Goal: Transaction & Acquisition: Book appointment/travel/reservation

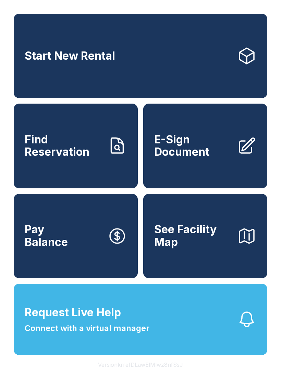
click at [124, 70] on link "Start New Rental" at bounding box center [141, 56] width 254 height 84
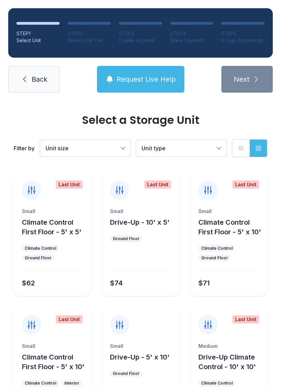
click at [224, 231] on span "Climate Control First Floor - 5' x 10'" at bounding box center [230, 227] width 63 height 18
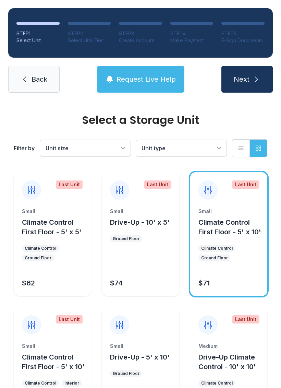
click at [239, 76] on span "Next" at bounding box center [242, 79] width 16 height 10
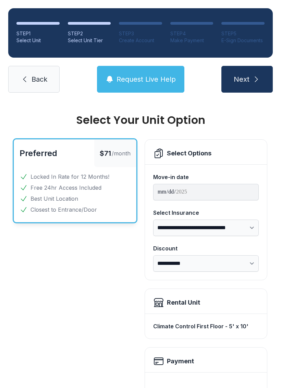
click at [31, 71] on link "Back" at bounding box center [33, 79] width 51 height 27
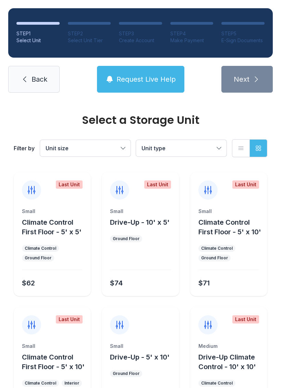
click at [143, 387] on div at bounding box center [140, 395] width 61 height 20
click at [142, 387] on div at bounding box center [140, 395] width 61 height 20
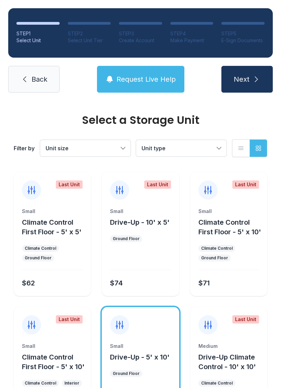
click at [141, 387] on div at bounding box center [140, 395] width 61 height 20
click at [140, 387] on div at bounding box center [140, 395] width 61 height 20
click at [138, 387] on div at bounding box center [140, 395] width 61 height 20
click at [148, 387] on div at bounding box center [140, 395] width 61 height 20
click at [148, 382] on div "Small Drive-Up - 5' x 10' Ground Floor $74" at bounding box center [140, 387] width 77 height 88
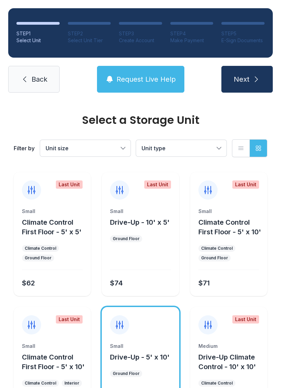
click at [144, 384] on div "Small Drive-Up - 5' x 10' Ground Floor $74" at bounding box center [140, 387] width 77 height 88
click at [145, 386] on div at bounding box center [140, 395] width 61 height 20
click at [145, 387] on div at bounding box center [140, 395] width 61 height 20
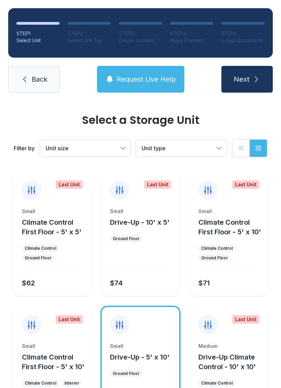
click at [145, 387] on div at bounding box center [140, 395] width 61 height 20
click at [147, 385] on div at bounding box center [140, 395] width 61 height 20
click at [148, 386] on div at bounding box center [140, 395] width 61 height 20
click at [148, 387] on div at bounding box center [140, 395] width 61 height 20
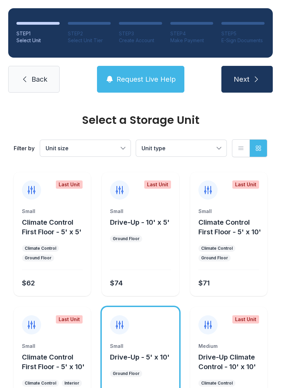
click at [148, 387] on div at bounding box center [140, 395] width 61 height 20
click at [145, 387] on div at bounding box center [140, 395] width 61 height 20
click at [148, 387] on div at bounding box center [140, 395] width 61 height 20
click at [160, 387] on div at bounding box center [140, 395] width 61 height 20
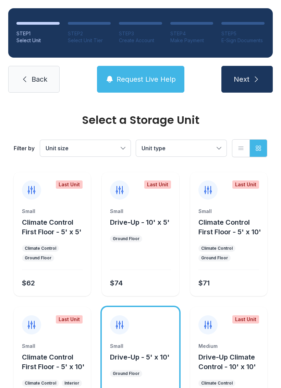
click at [164, 387] on div at bounding box center [140, 395] width 61 height 20
click at [173, 303] on ul "Last Unit Small Climate Control First Floor - 5' x 5' Climate Control Ground Fl…" at bounding box center [141, 301] width 254 height 259
click at [38, 77] on span "Back" at bounding box center [40, 79] width 16 height 10
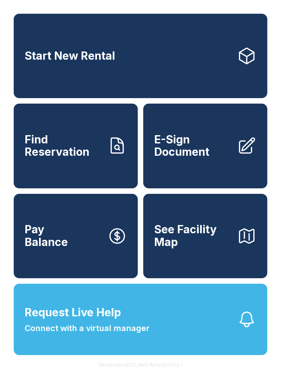
click at [175, 374] on button "Version krrefDLawElMlwz8nfSsJ" at bounding box center [141, 364] width 96 height 19
click at [174, 374] on button "Version krrefDLawElMlwz8nfSsJ" at bounding box center [141, 364] width 96 height 19
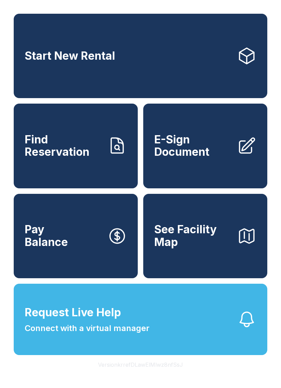
click at [174, 374] on button "Version krrefDLawElMlwz8nfSsJ" at bounding box center [141, 364] width 96 height 19
click at [177, 374] on button "Version krrefDLawElMlwz8nfSsJ" at bounding box center [141, 364] width 96 height 19
click at [175, 374] on button "Version krrefDLawElMlwz8nfSsJ" at bounding box center [141, 364] width 96 height 19
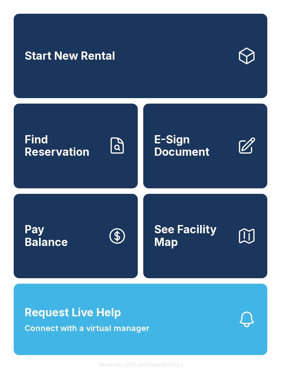
click at [175, 374] on button "Version krrefDLawElMlwz8nfSsJ" at bounding box center [141, 364] width 96 height 19
click at [176, 374] on button "Version krrefDLawElMlwz8nfSsJ" at bounding box center [141, 364] width 96 height 19
click at [175, 374] on button "Version krrefDLawElMlwz8nfSsJ" at bounding box center [141, 364] width 96 height 19
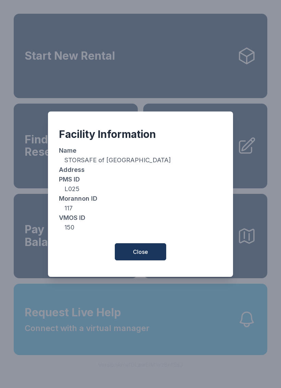
click at [145, 256] on span "Close" at bounding box center [140, 252] width 15 height 8
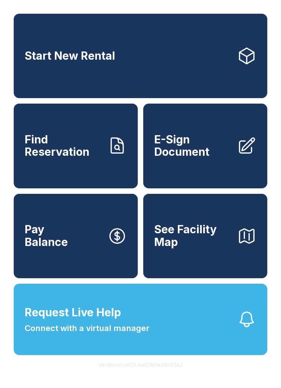
click at [90, 334] on span "Request Live Help Connect with a virtual manager" at bounding box center [87, 319] width 125 height 30
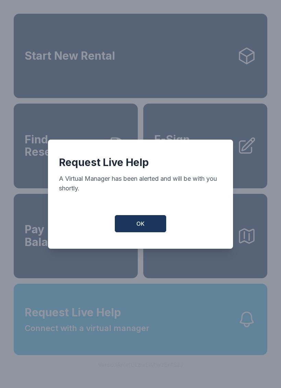
click at [142, 228] on span "OK" at bounding box center [140, 223] width 8 height 8
